Goal: Transaction & Acquisition: Purchase product/service

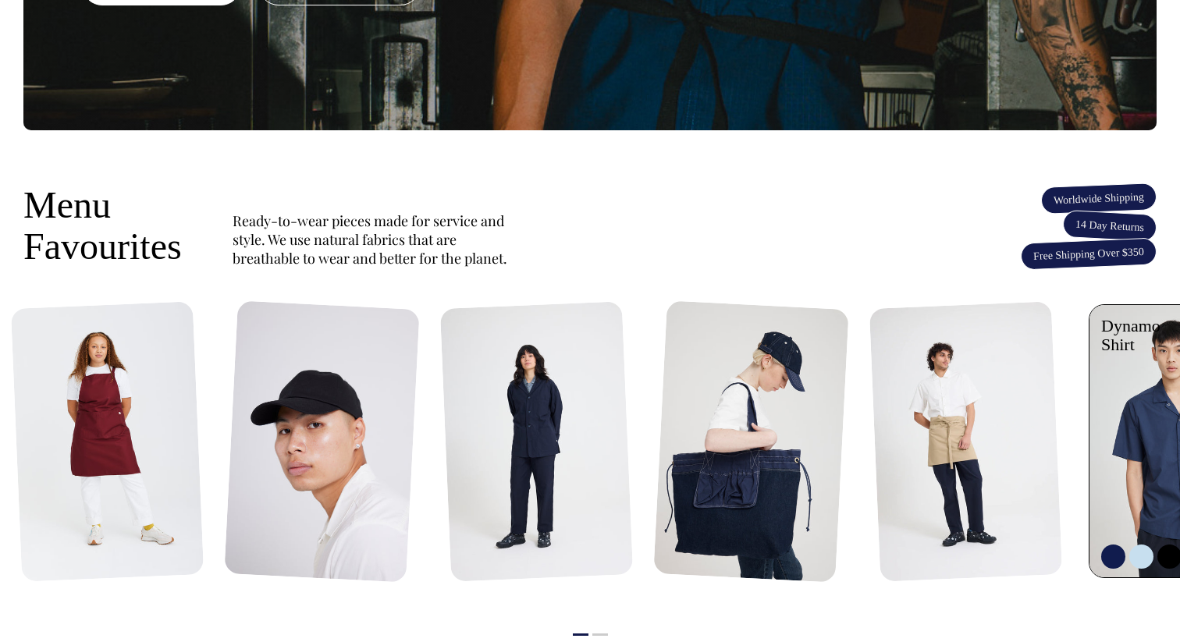
scroll to position [483, 0]
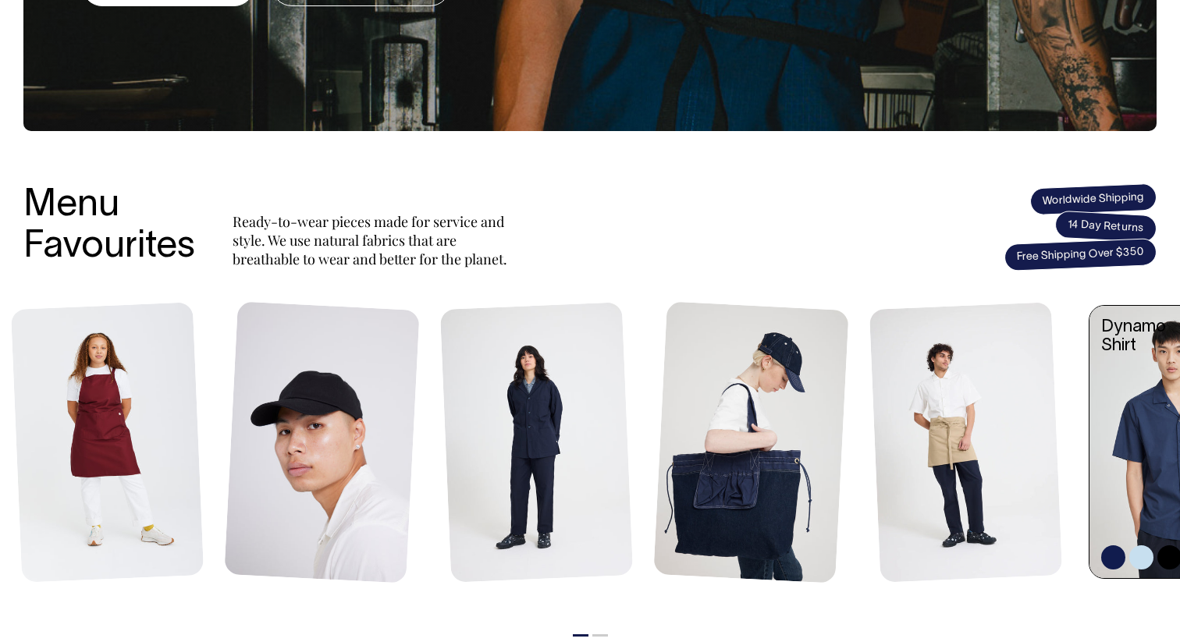
click at [1130, 378] on link at bounding box center [1180, 444] width 182 height 276
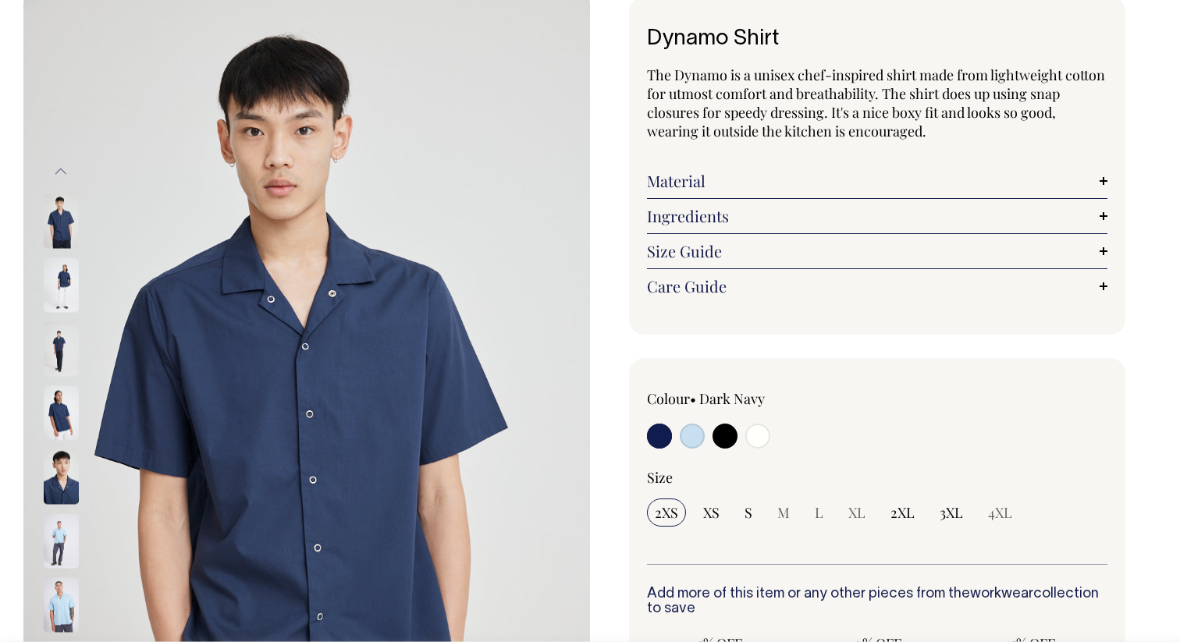
scroll to position [94, 0]
click at [724, 438] on input "radio" at bounding box center [724, 435] width 25 height 25
radio input "true"
select select "Black"
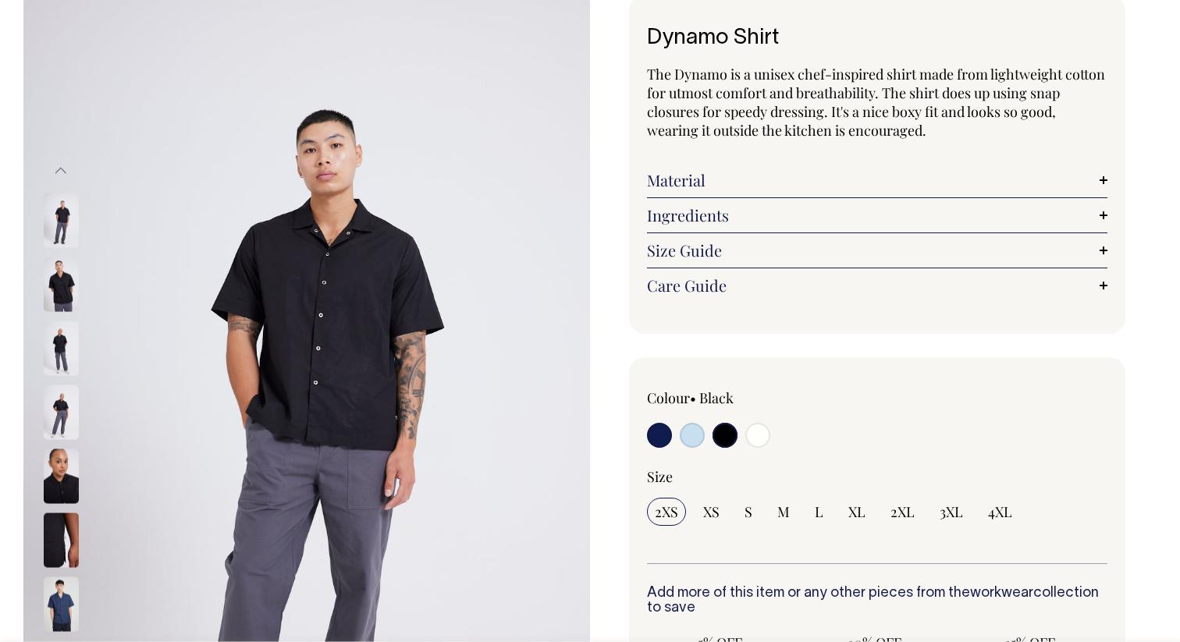
click at [691, 434] on input "radio" at bounding box center [692, 435] width 25 height 25
radio input "true"
select select "True Blue"
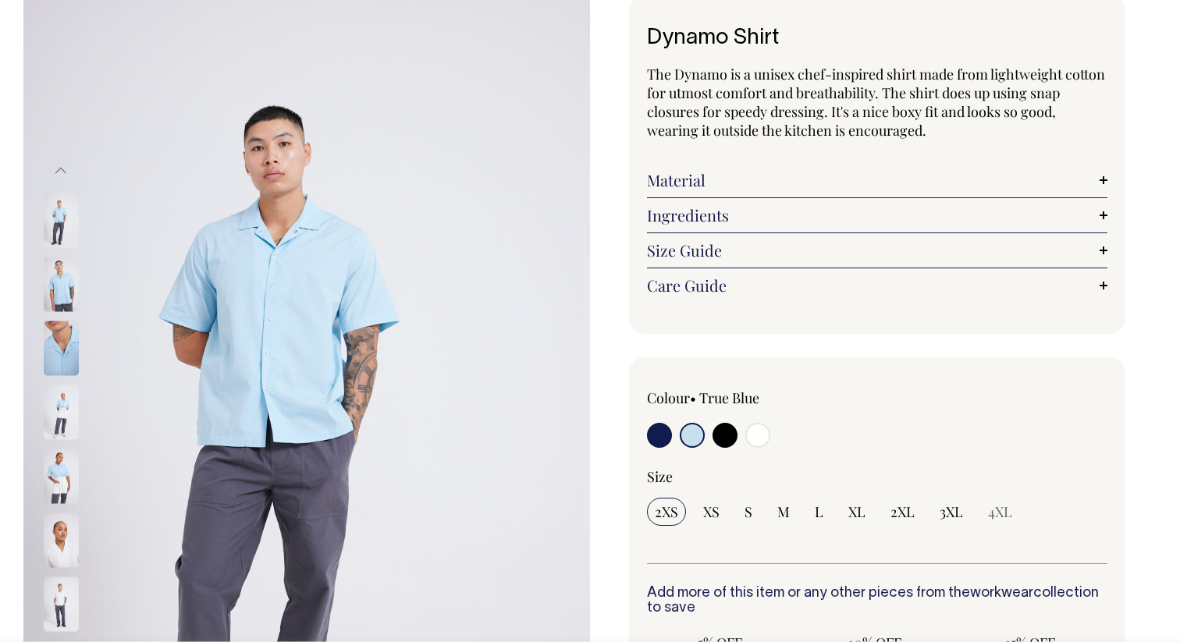
click at [651, 434] on input "radio" at bounding box center [659, 435] width 25 height 25
radio input "true"
select select "Dark Navy"
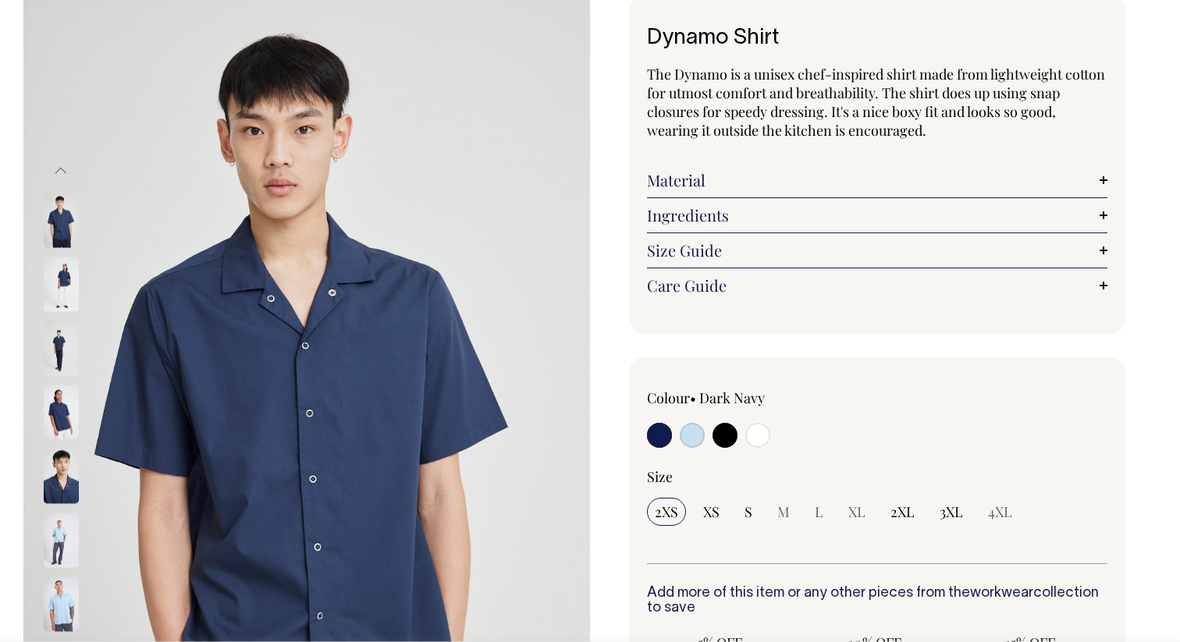
click at [60, 282] on img at bounding box center [61, 284] width 35 height 55
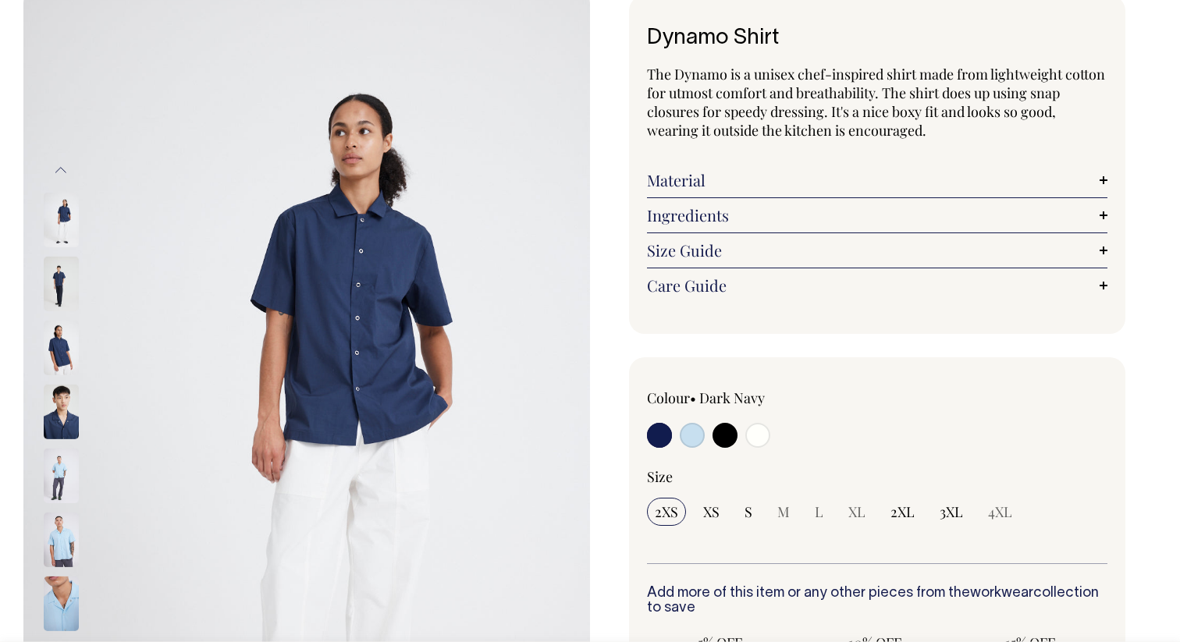
click at [55, 339] on img at bounding box center [61, 348] width 35 height 55
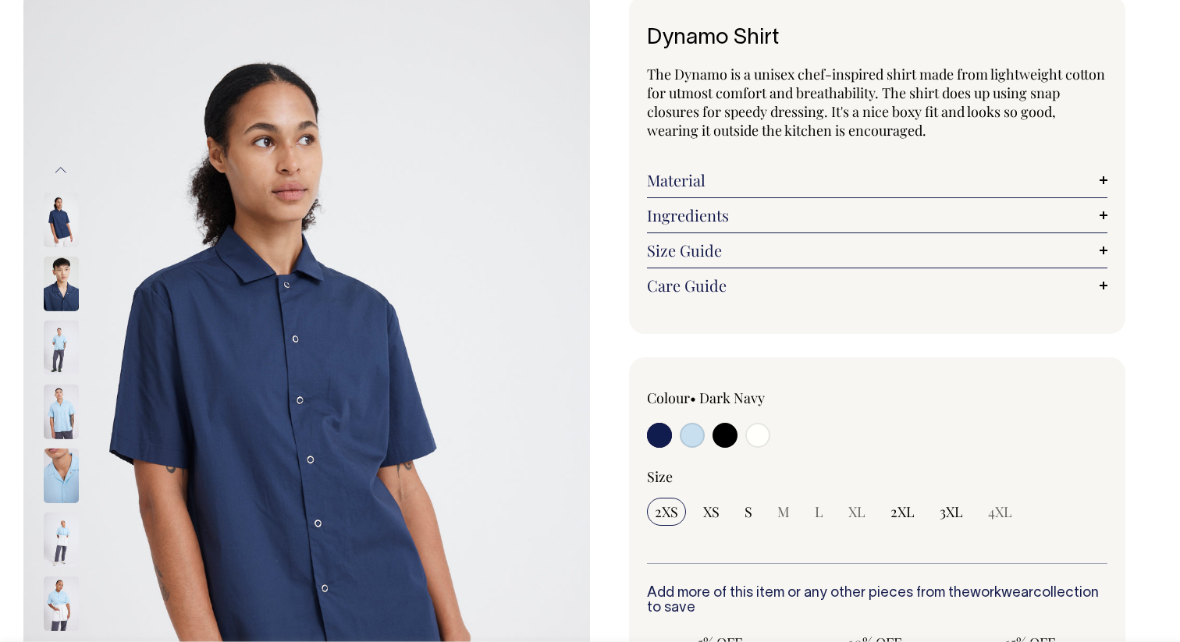
click at [60, 405] on img at bounding box center [61, 412] width 35 height 55
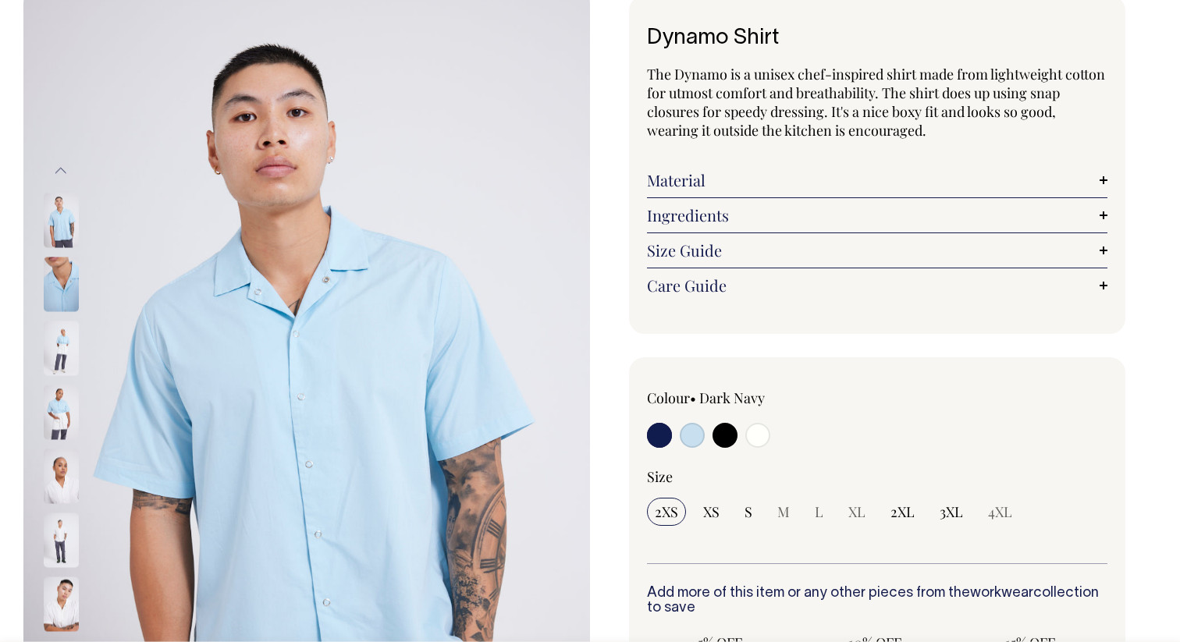
click at [62, 475] on img at bounding box center [61, 476] width 35 height 55
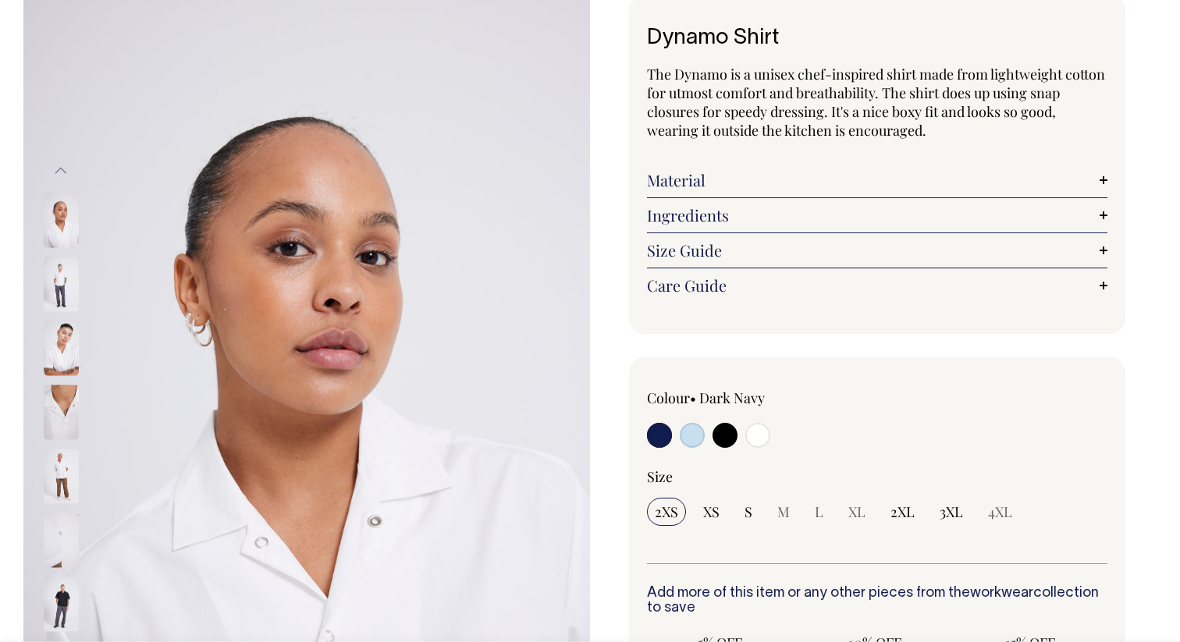
click at [62, 480] on img at bounding box center [61, 476] width 35 height 55
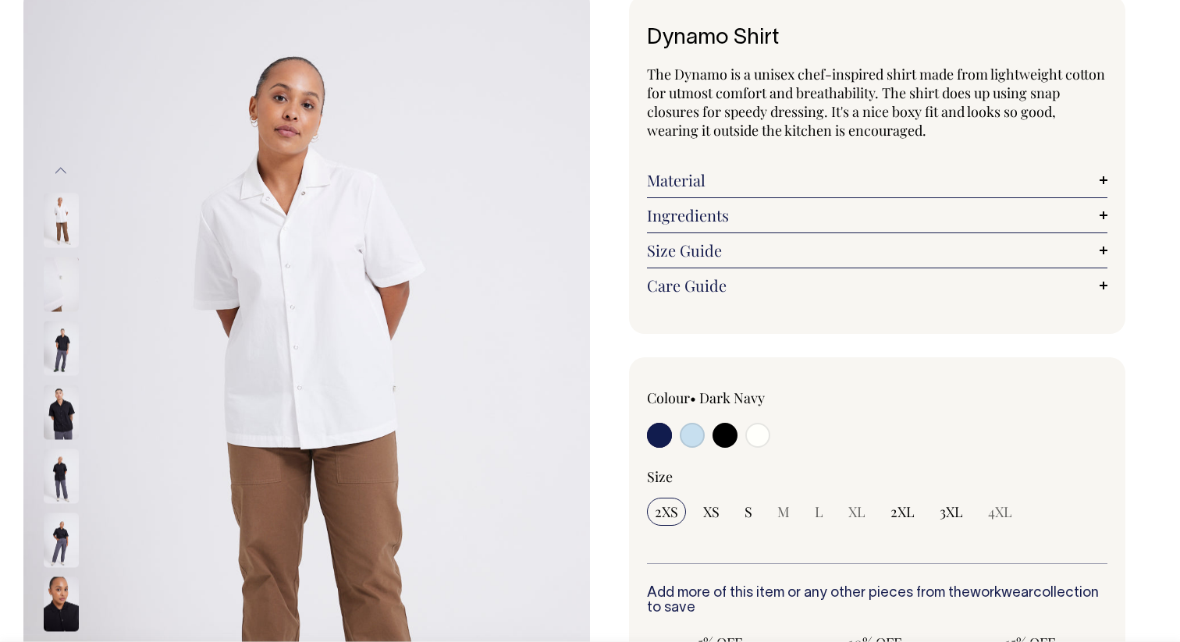
click at [60, 472] on img at bounding box center [61, 476] width 35 height 55
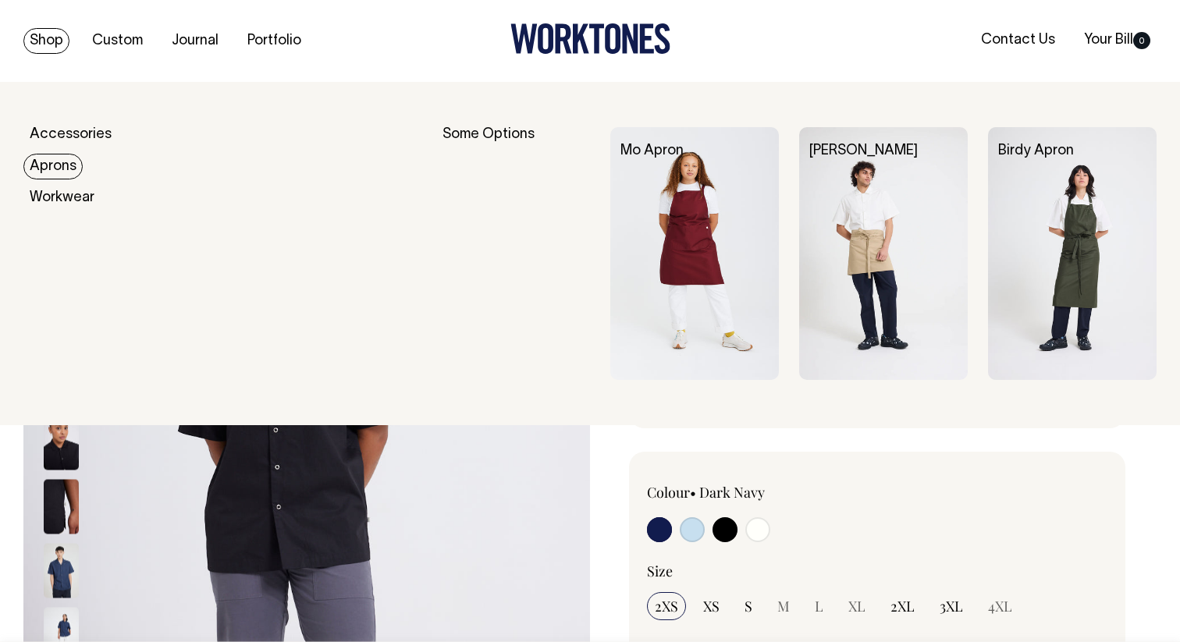
click at [62, 163] on link "Aprons" at bounding box center [52, 167] width 59 height 26
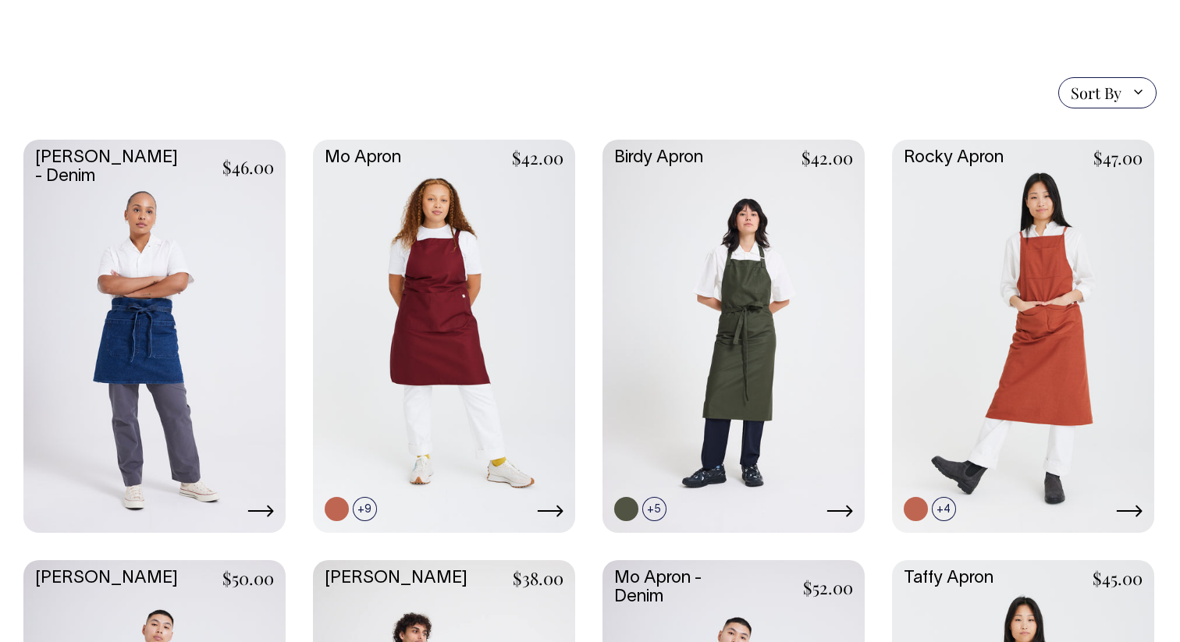
scroll to position [341, 0]
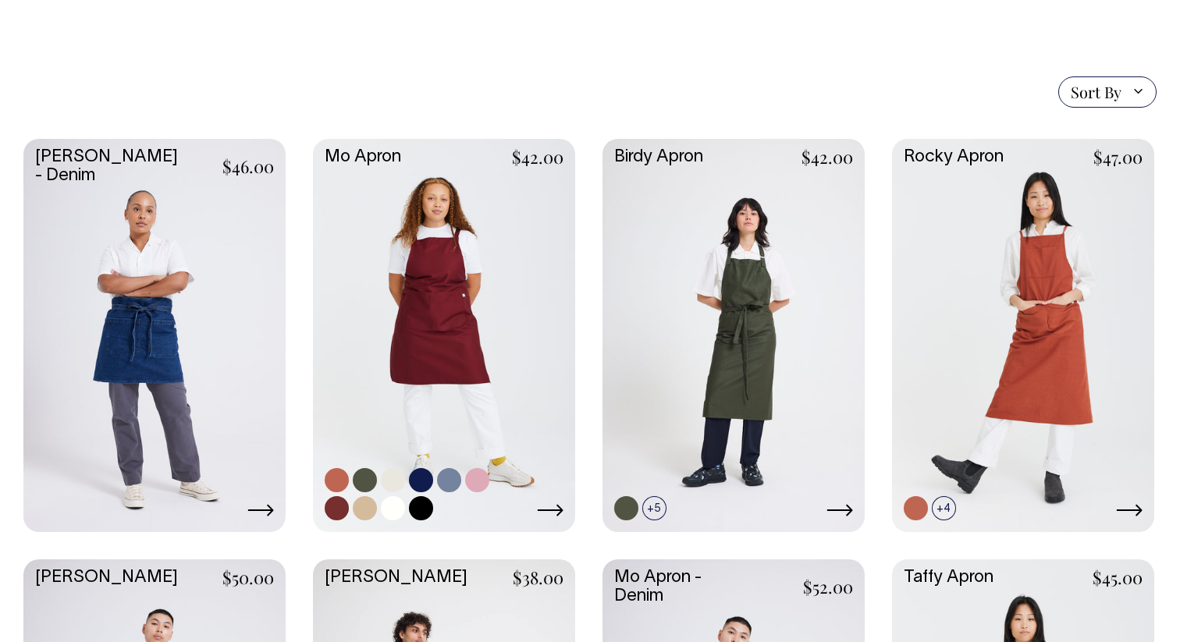
click at [450, 302] on link at bounding box center [444, 334] width 262 height 390
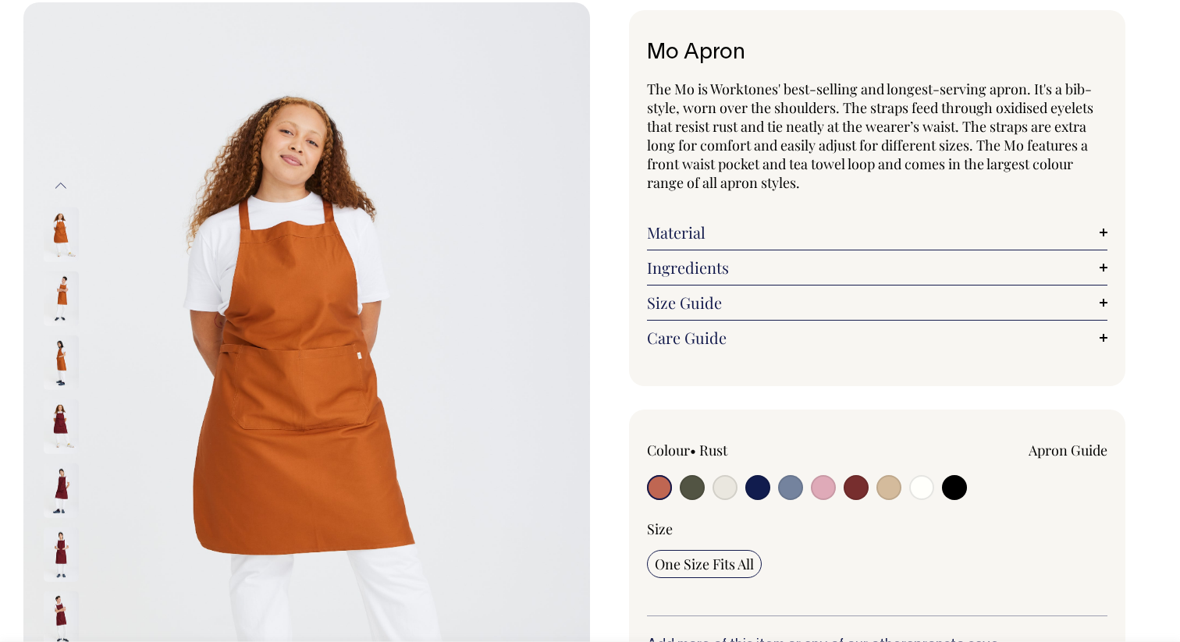
scroll to position [80, 0]
click at [698, 490] on input "radio" at bounding box center [692, 486] width 25 height 25
radio input "true"
select select "Olive"
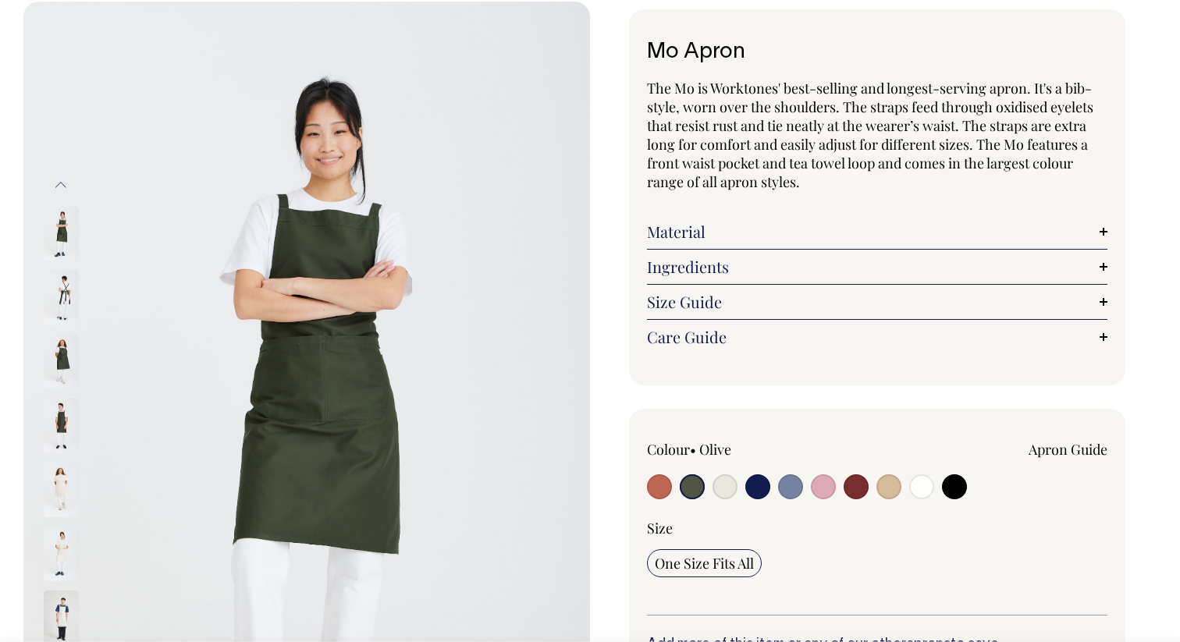
click at [784, 490] on input "radio" at bounding box center [790, 486] width 25 height 25
radio input "true"
select select "Blue/Grey"
